Goal: Information Seeking & Learning: Learn about a topic

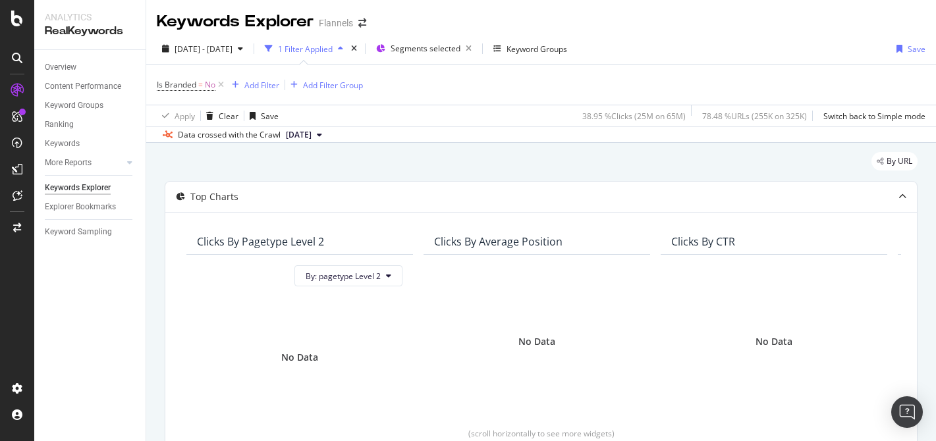
click at [348, 49] on div "button" at bounding box center [341, 49] width 16 height 8
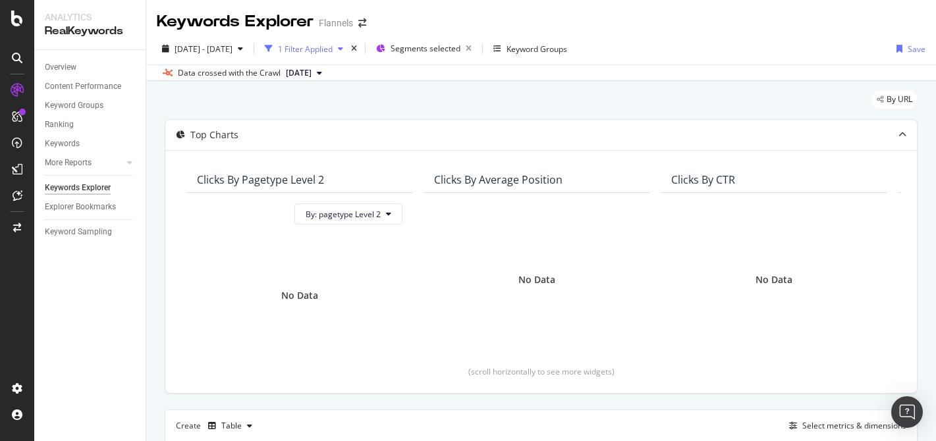
click at [348, 49] on div "button" at bounding box center [341, 49] width 16 height 8
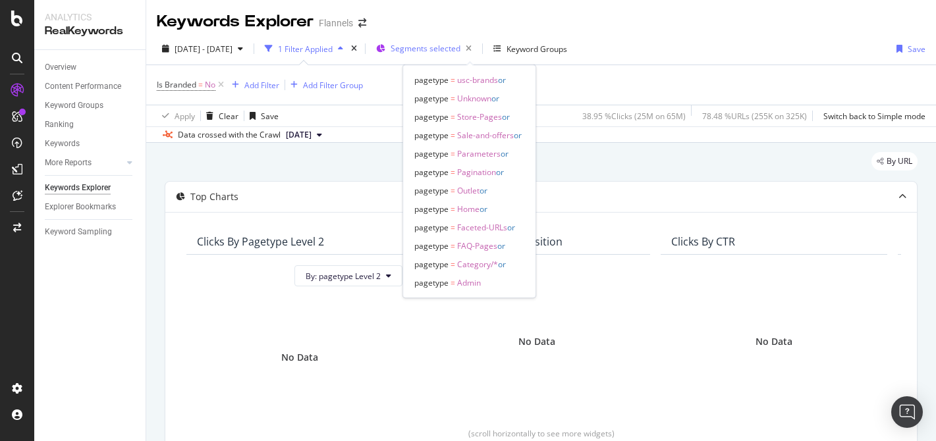
click at [449, 41] on div "Segments selected" at bounding box center [434, 49] width 86 height 18
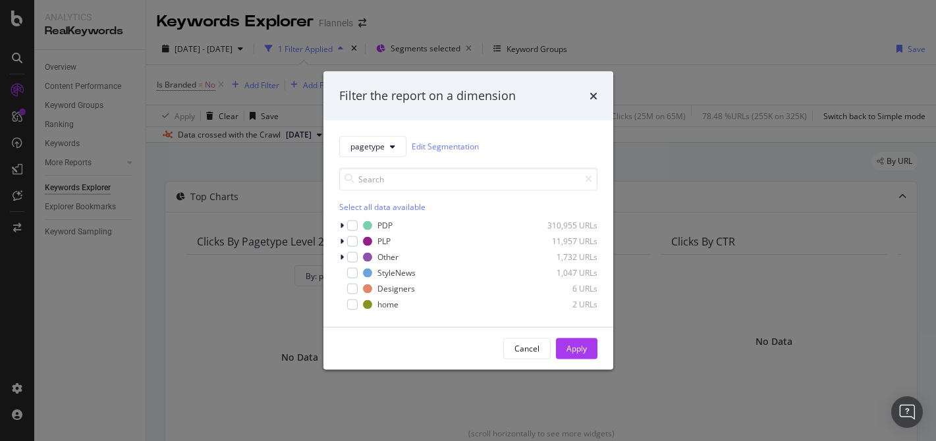
click at [391, 204] on div "Select all data available" at bounding box center [468, 206] width 258 height 11
click at [354, 223] on icon "modal" at bounding box center [352, 225] width 6 height 7
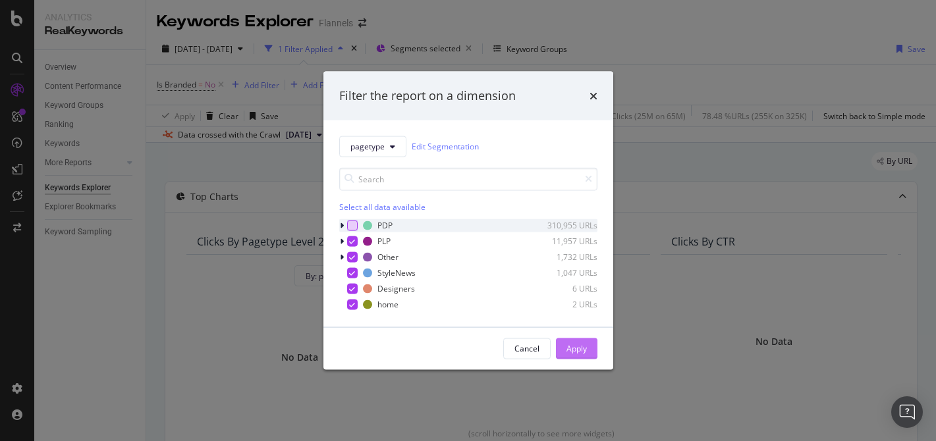
click at [580, 343] on div "Apply" at bounding box center [576, 348] width 20 height 11
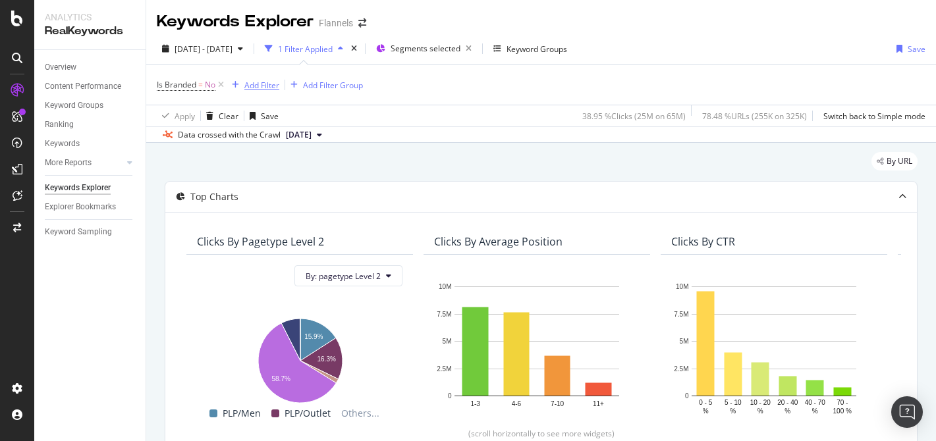
click at [254, 86] on div "Add Filter" at bounding box center [261, 85] width 35 height 11
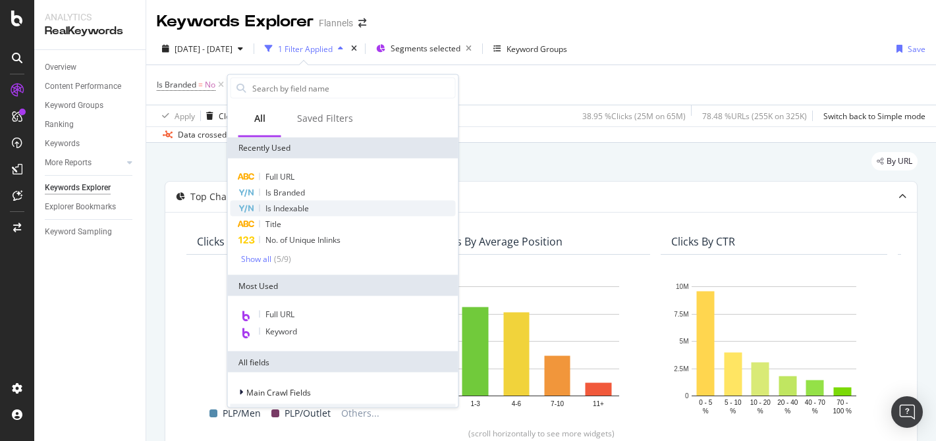
click at [285, 205] on span "Is Indexable" at bounding box center [286, 208] width 43 height 11
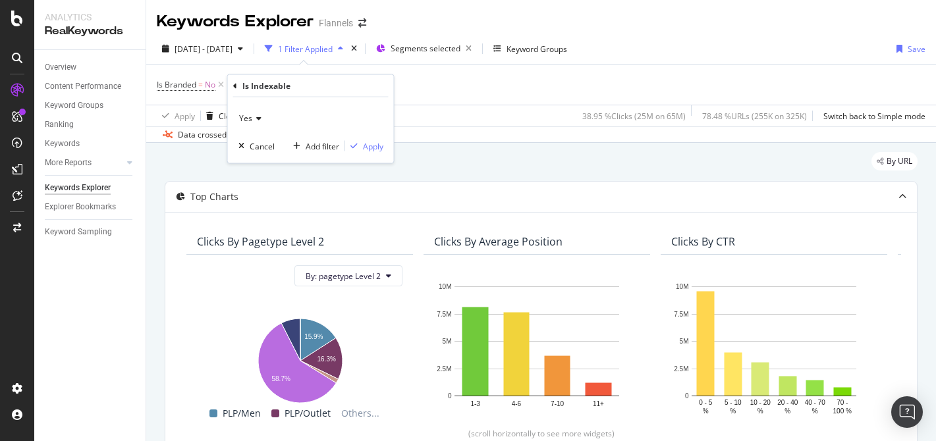
click at [248, 117] on span "Yes" at bounding box center [245, 118] width 13 height 11
click at [254, 160] on span "No" at bounding box center [250, 162] width 11 height 11
click at [364, 149] on div "Apply" at bounding box center [373, 145] width 20 height 11
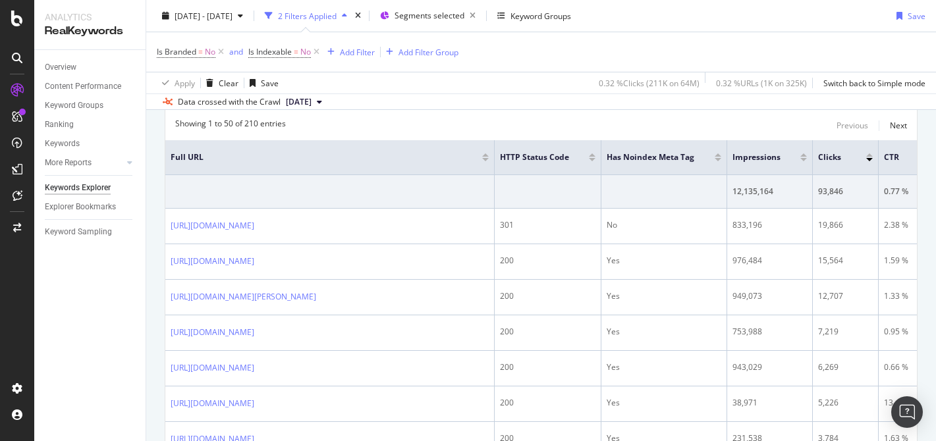
scroll to position [433, 0]
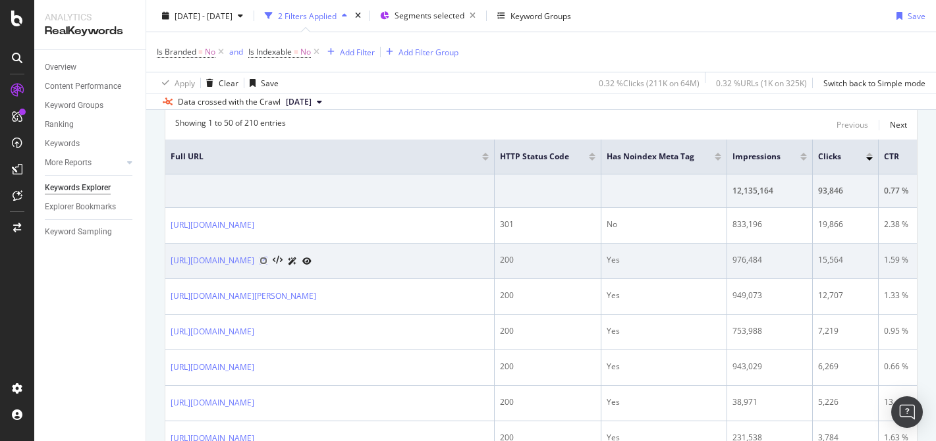
click at [267, 263] on icon at bounding box center [263, 261] width 8 height 8
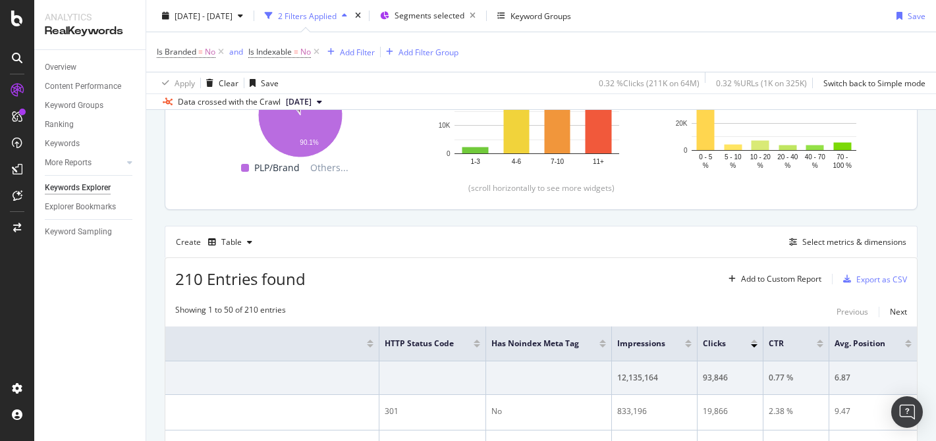
scroll to position [244, 0]
click at [836, 239] on div "Select metrics & dimensions" at bounding box center [854, 243] width 104 height 11
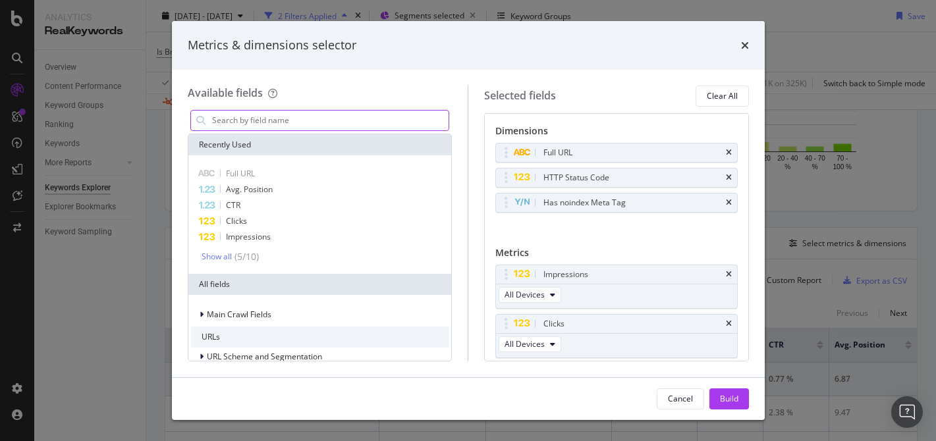
click at [267, 117] on input "modal" at bounding box center [330, 121] width 238 height 20
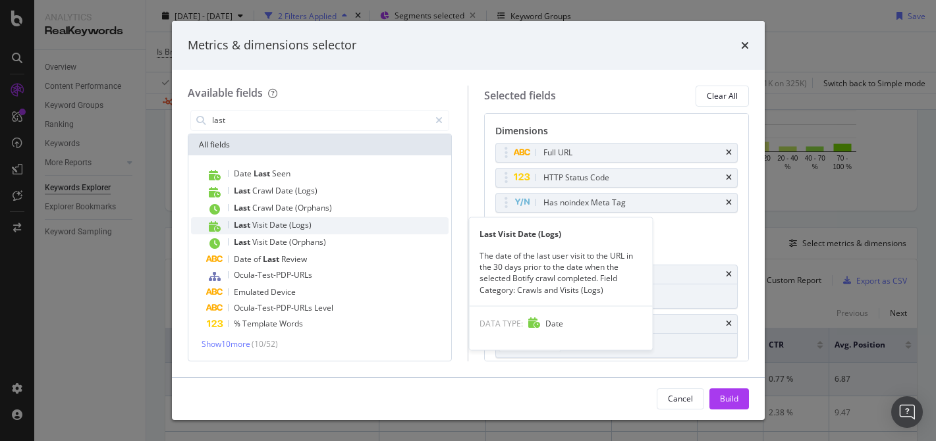
type input "last"
click at [269, 228] on span "Date" at bounding box center [279, 224] width 20 height 11
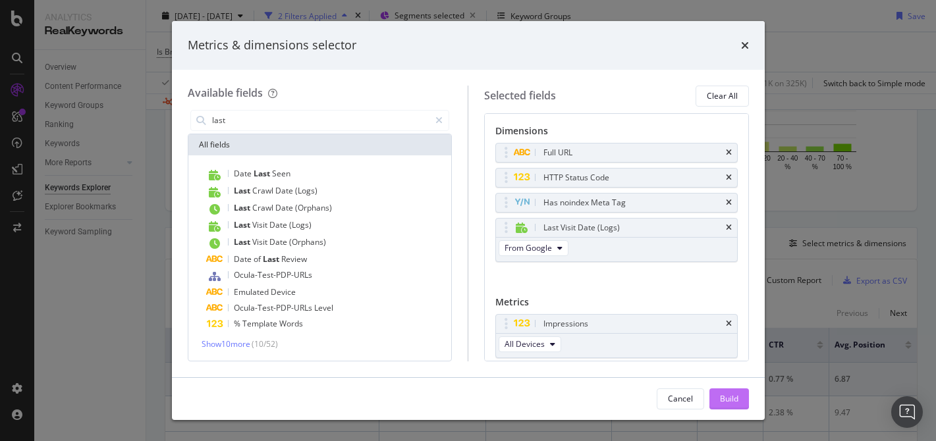
click at [725, 398] on div "Build" at bounding box center [729, 398] width 18 height 11
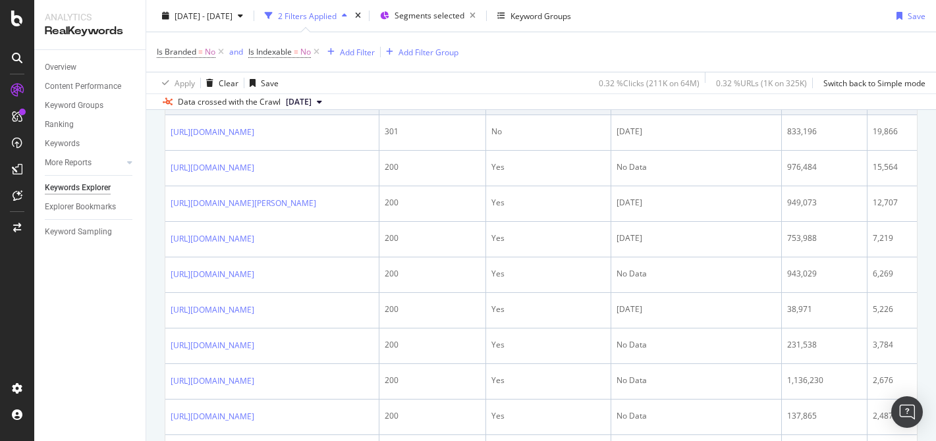
scroll to position [488, 0]
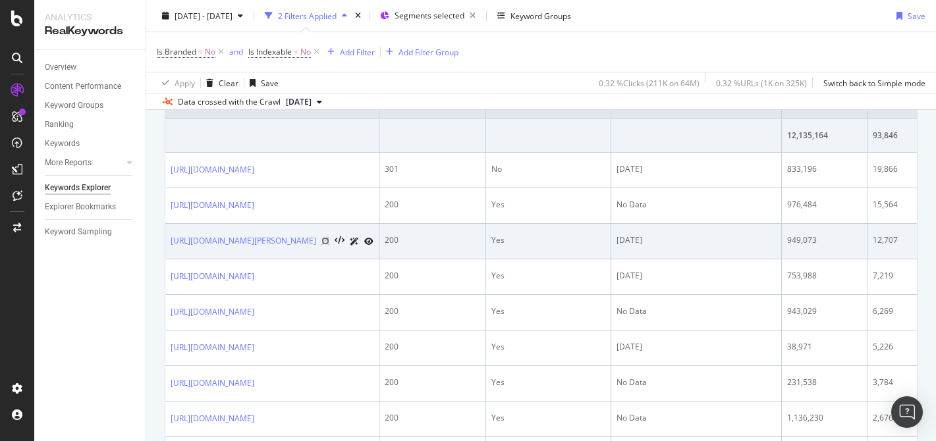
click at [329, 238] on icon at bounding box center [325, 241] width 8 height 8
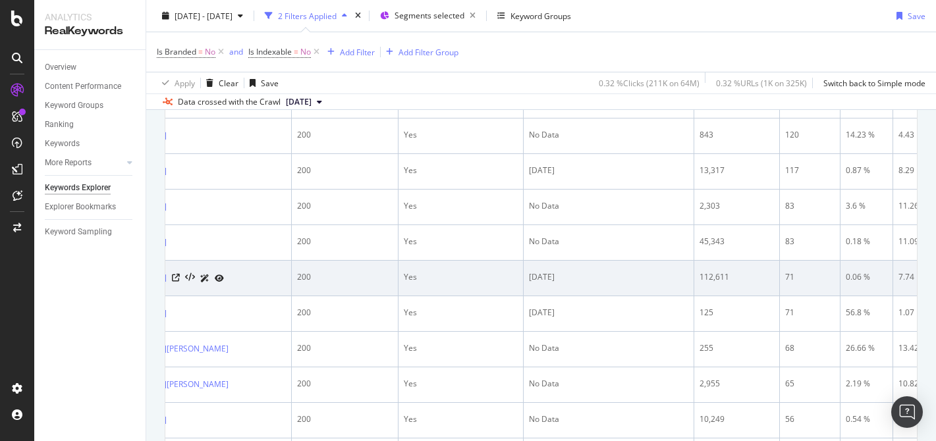
scroll to position [0, 0]
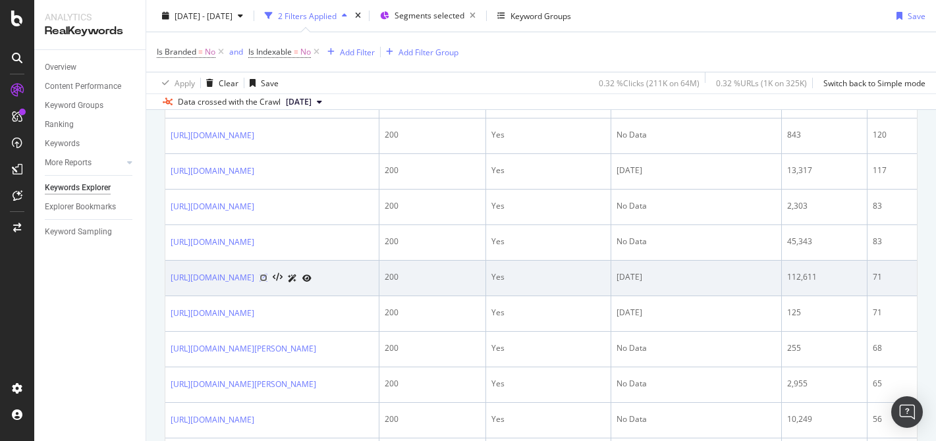
click at [267, 282] on icon at bounding box center [263, 278] width 8 height 8
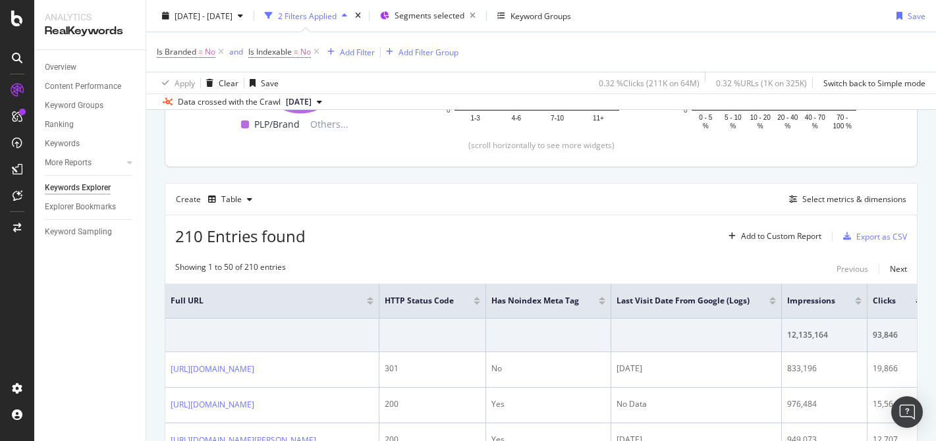
scroll to position [288, 0]
click at [874, 239] on div "Export as CSV" at bounding box center [881, 237] width 51 height 11
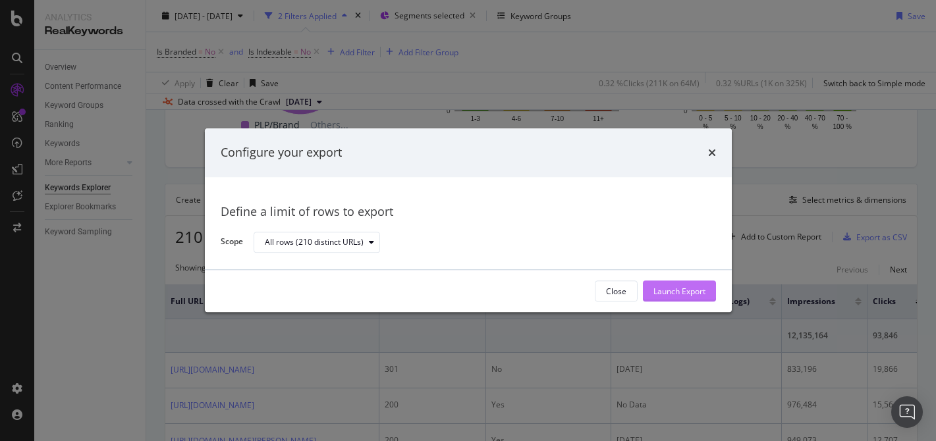
click at [684, 299] on div "Launch Export" at bounding box center [679, 292] width 52 height 20
